Goal: Navigation & Orientation: Find specific page/section

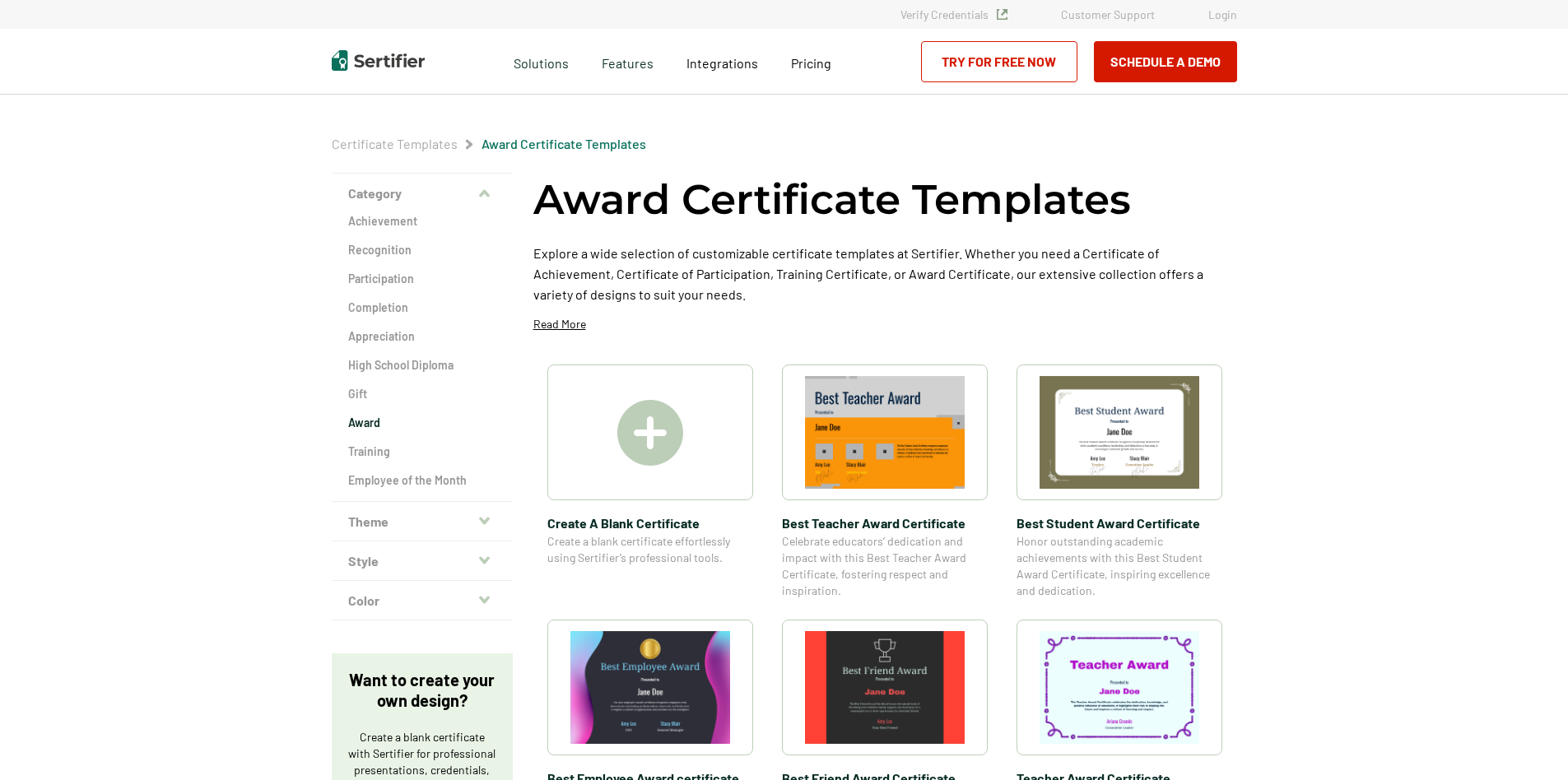
click at [641, 432] on img at bounding box center [650, 433] width 66 height 66
click at [641, 521] on span "Create A Blank Certificate" at bounding box center [650, 523] width 206 height 21
click at [649, 426] on img at bounding box center [650, 433] width 66 height 66
click at [629, 523] on span "Create A Blank Certificate" at bounding box center [650, 523] width 206 height 21
click at [621, 448] on img at bounding box center [650, 433] width 66 height 66
